Goal: Find specific page/section

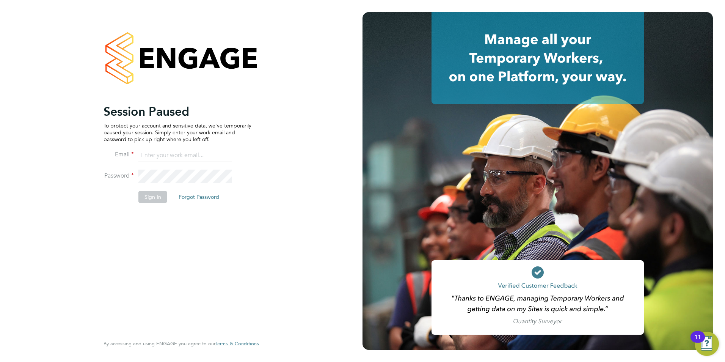
click at [160, 155] on input at bounding box center [185, 156] width 94 height 14
type input "daniel.gwynn@prsjobs.com"
click at [148, 200] on button "Sign In" at bounding box center [152, 197] width 29 height 12
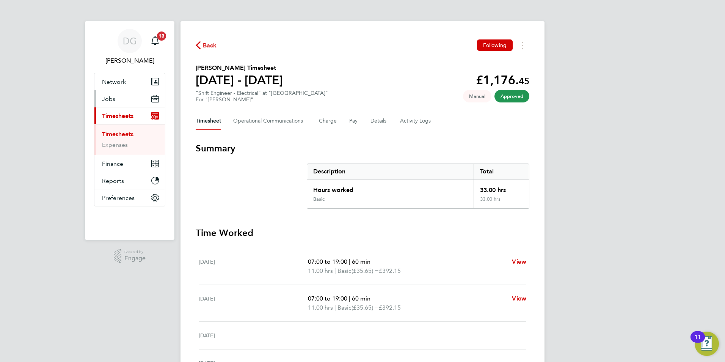
click at [115, 97] on button "Jobs" at bounding box center [129, 98] width 71 height 17
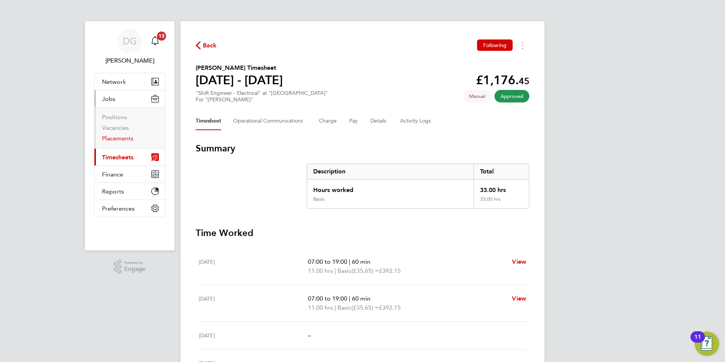
click at [117, 135] on link "Placements" at bounding box center [117, 138] width 31 height 7
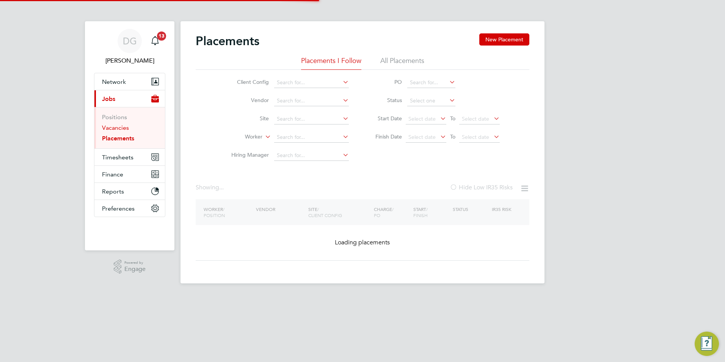
click at [118, 128] on link "Vacancies" at bounding box center [115, 127] width 27 height 7
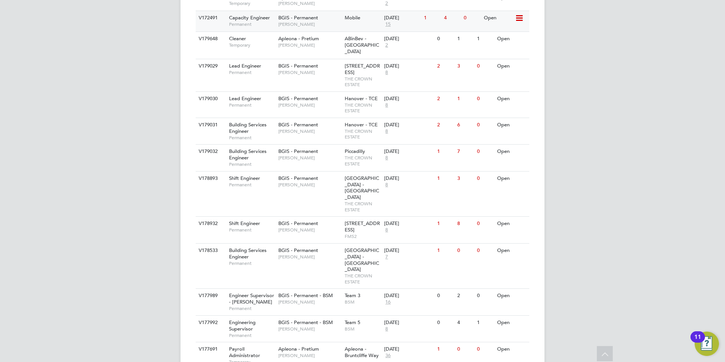
scroll to position [755, 0]
